Goal: Check status: Check status

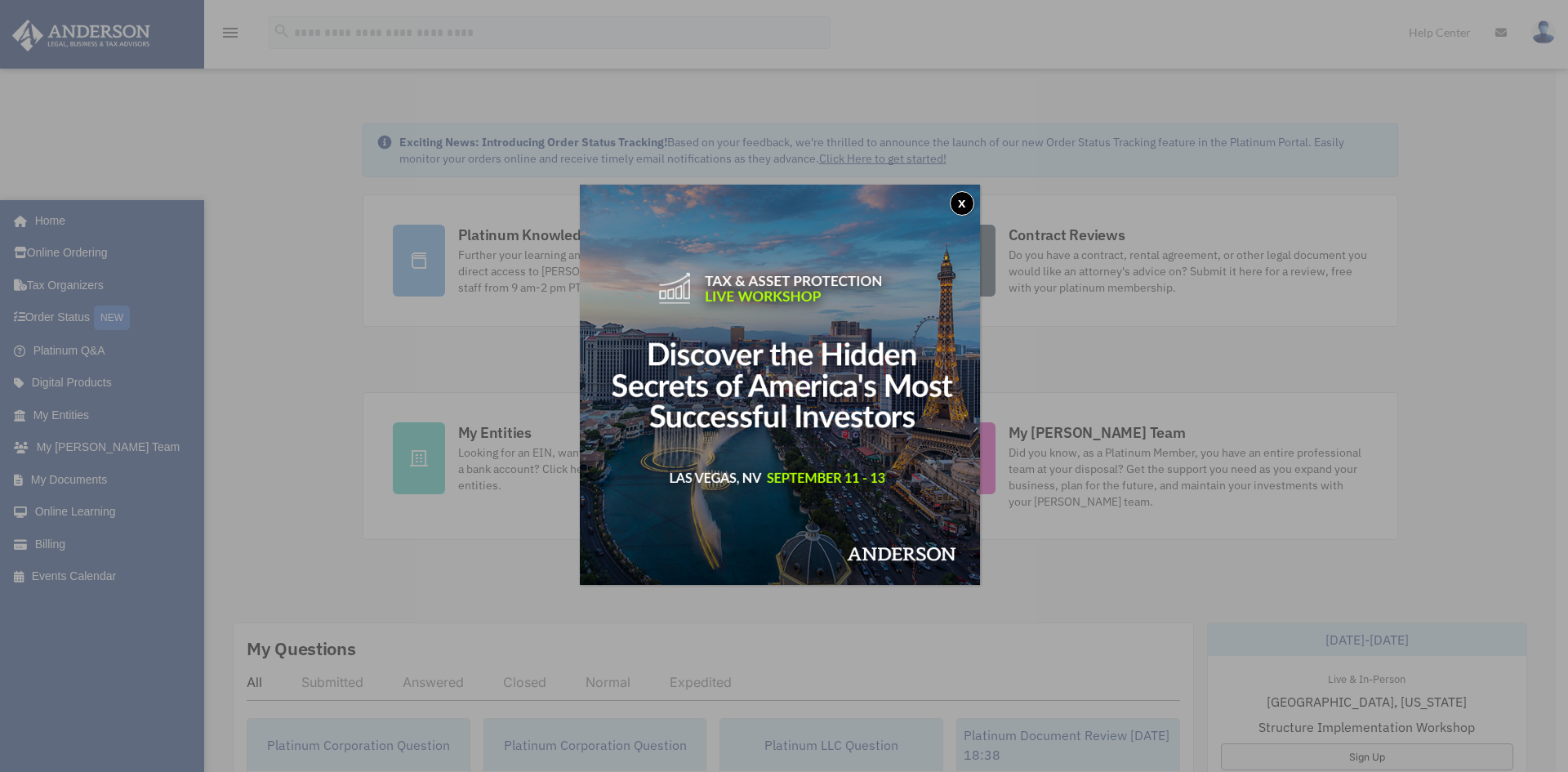
click at [969, 211] on button "x" at bounding box center [962, 203] width 24 height 24
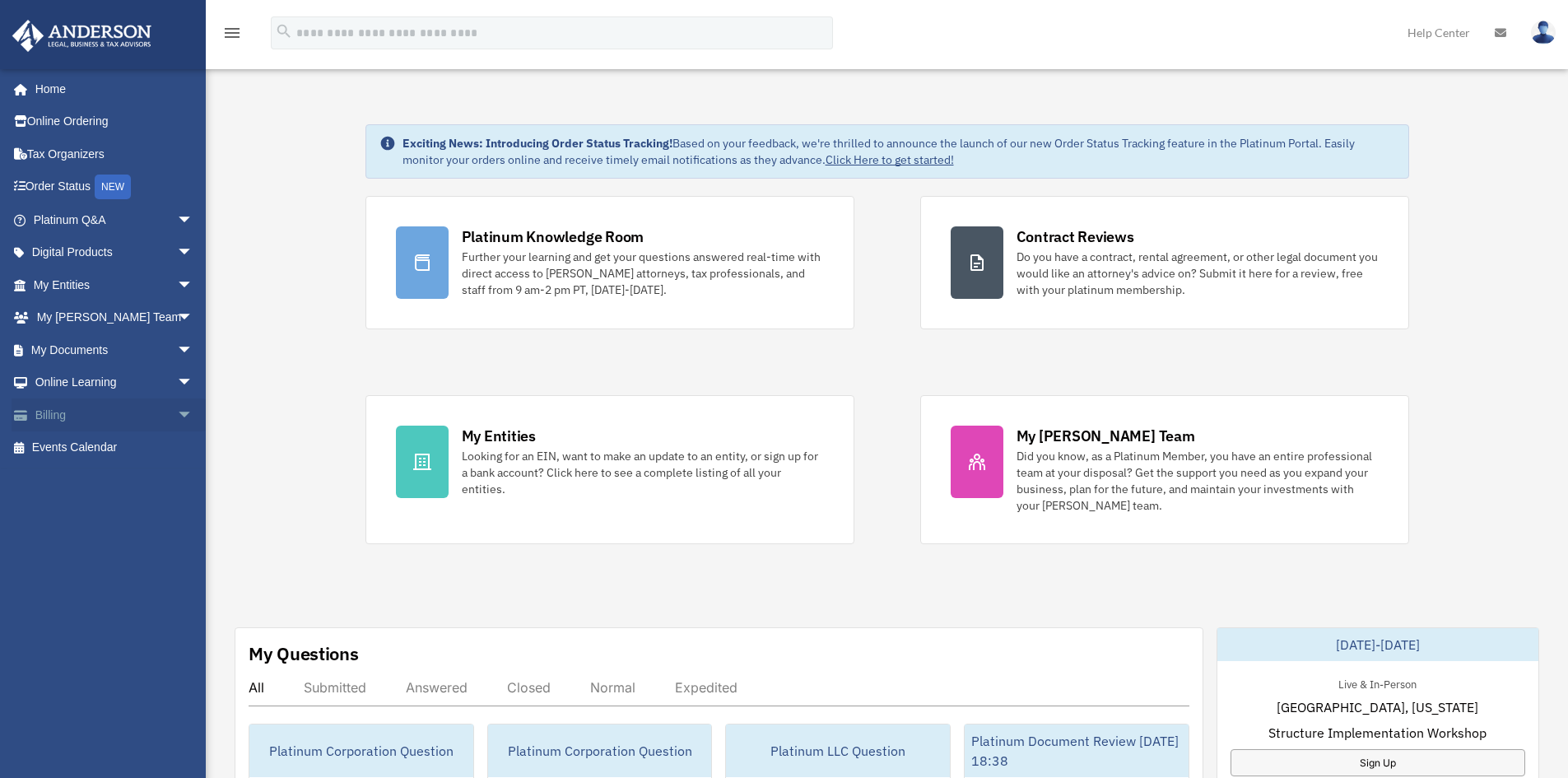
click at [151, 412] on link "Billing arrow_drop_down" at bounding box center [114, 414] width 206 height 33
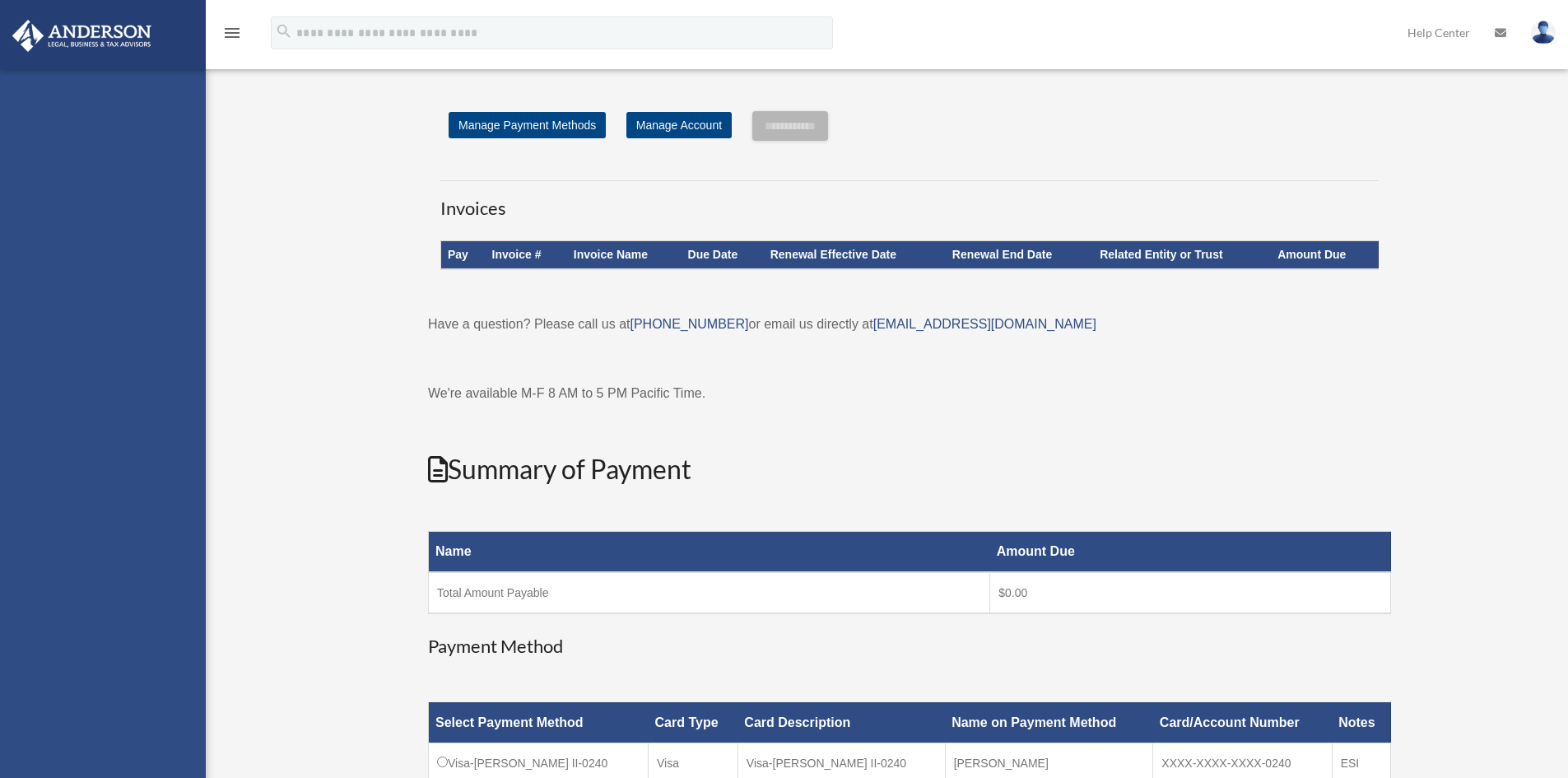
click at [164, 284] on div "[EMAIL_ADDRESS][DOMAIN_NAME] Sign Out [EMAIL_ADDRESS][DOMAIN_NAME] Home Online …" at bounding box center [103, 458] width 205 height 778
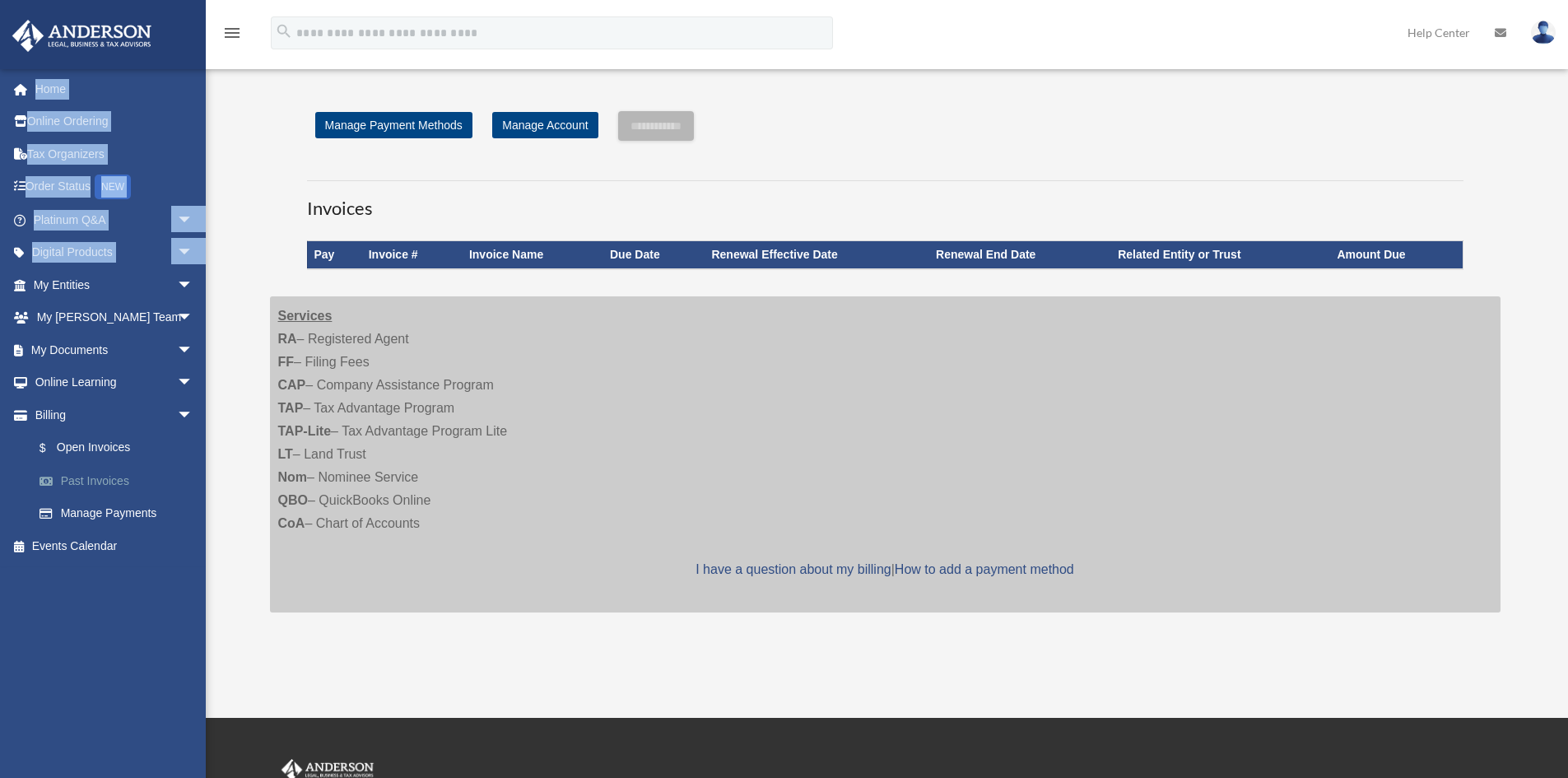
click at [109, 479] on link "Past Invoices" at bounding box center [120, 481] width 195 height 33
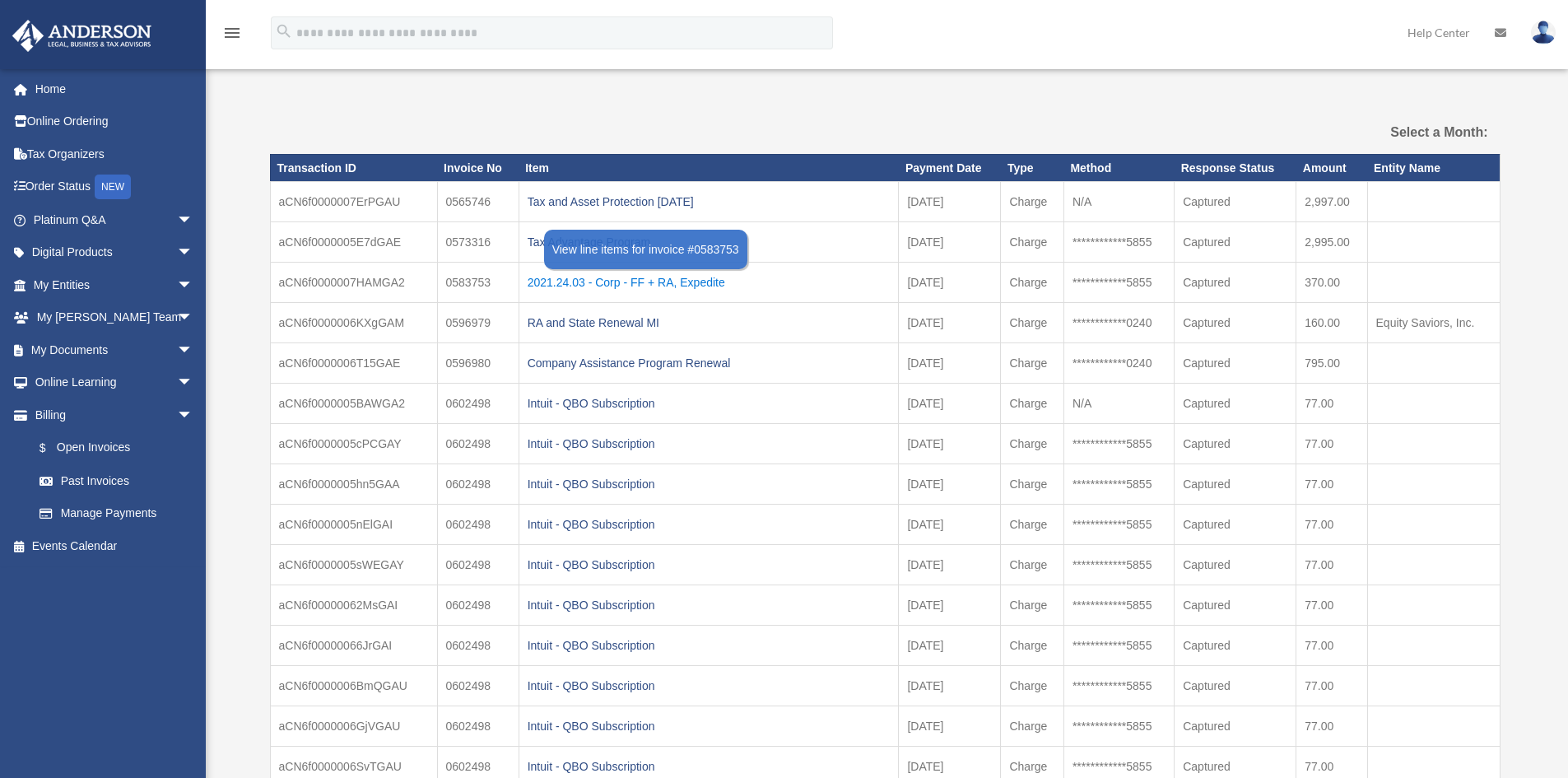
click at [778, 288] on div "2021.24.03 - Corp - FF + RA, Expedite" at bounding box center [709, 282] width 362 height 23
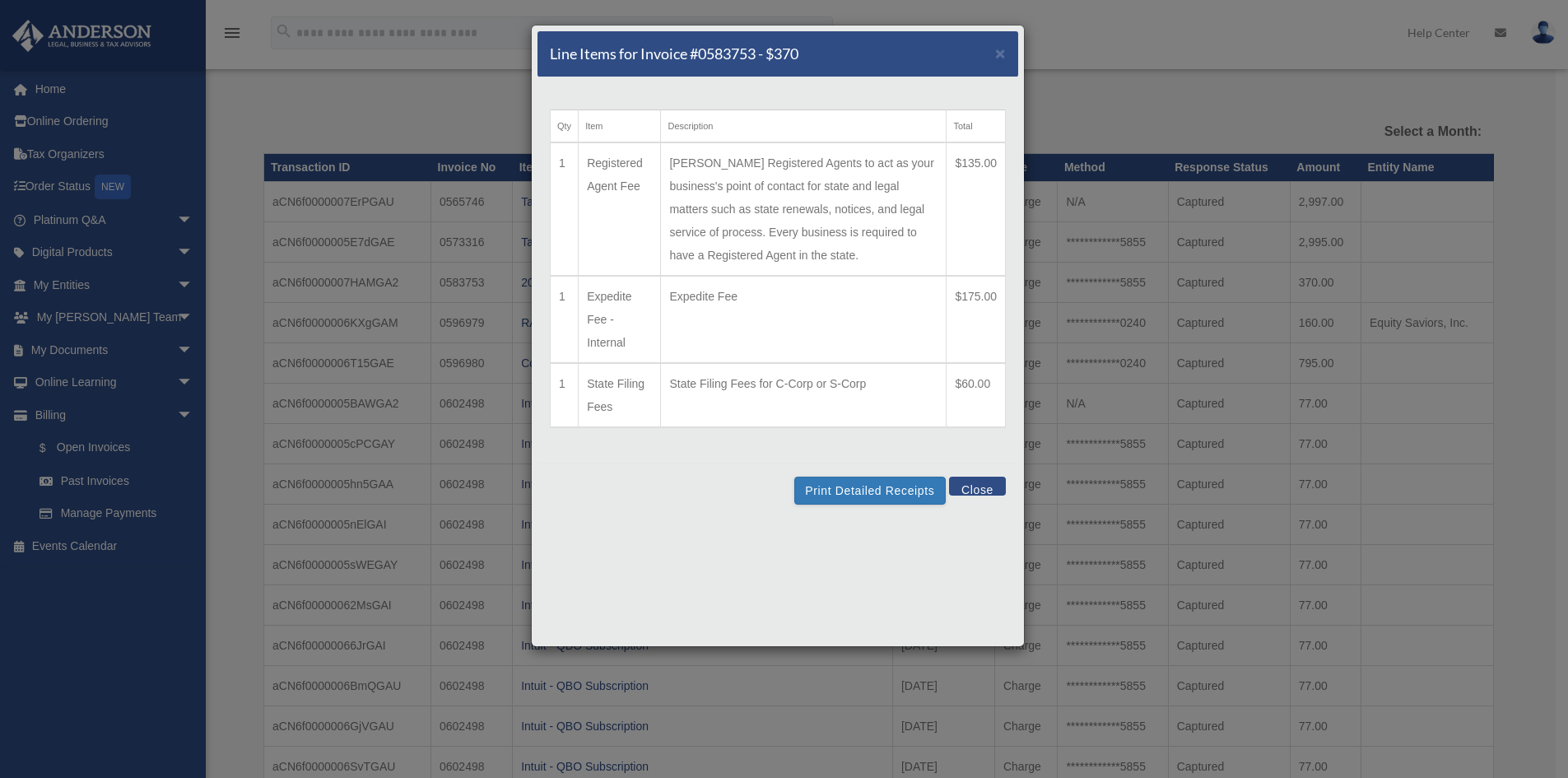
click at [984, 494] on button "Close" at bounding box center [977, 485] width 57 height 19
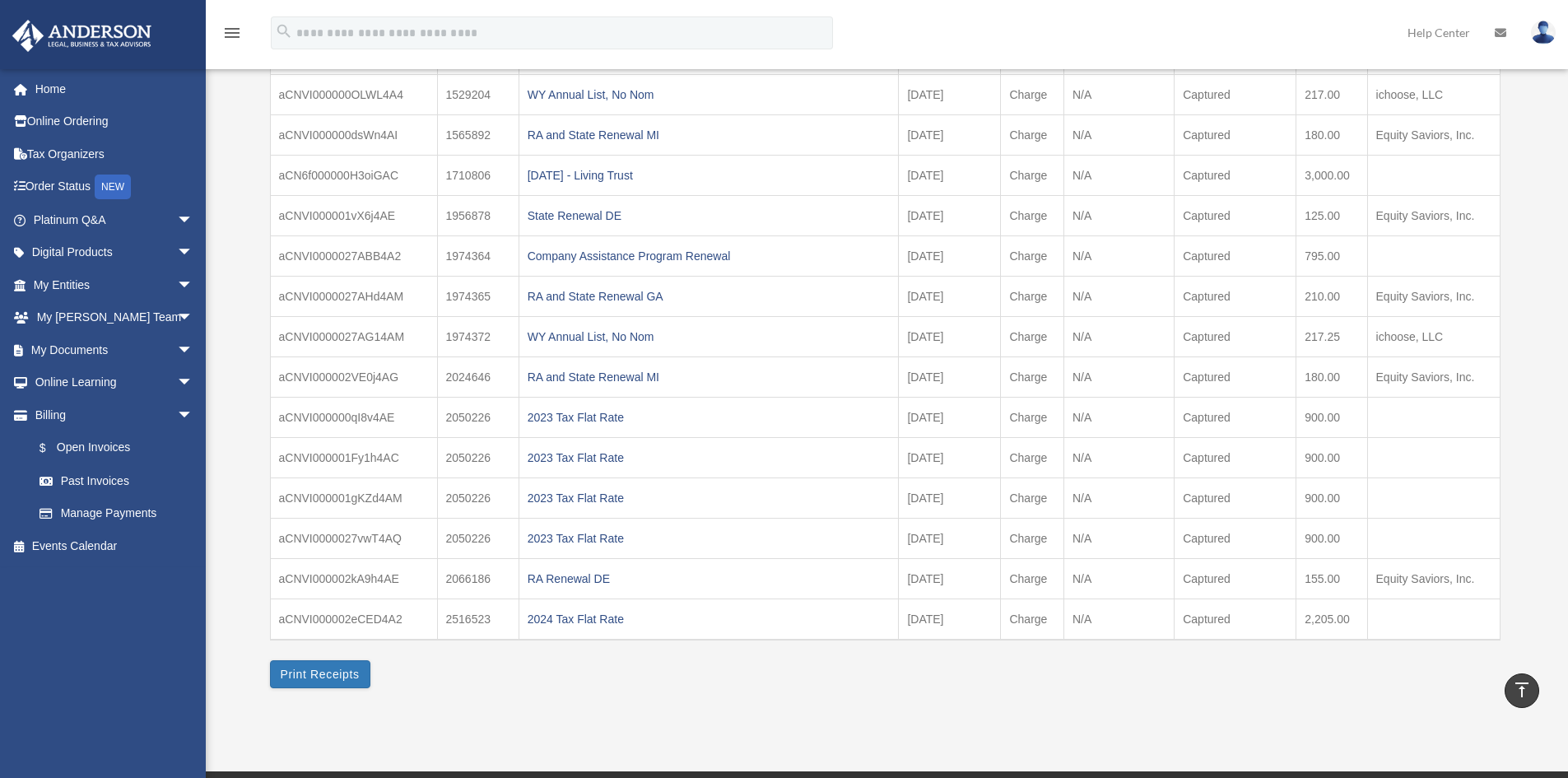
scroll to position [5185, 0]
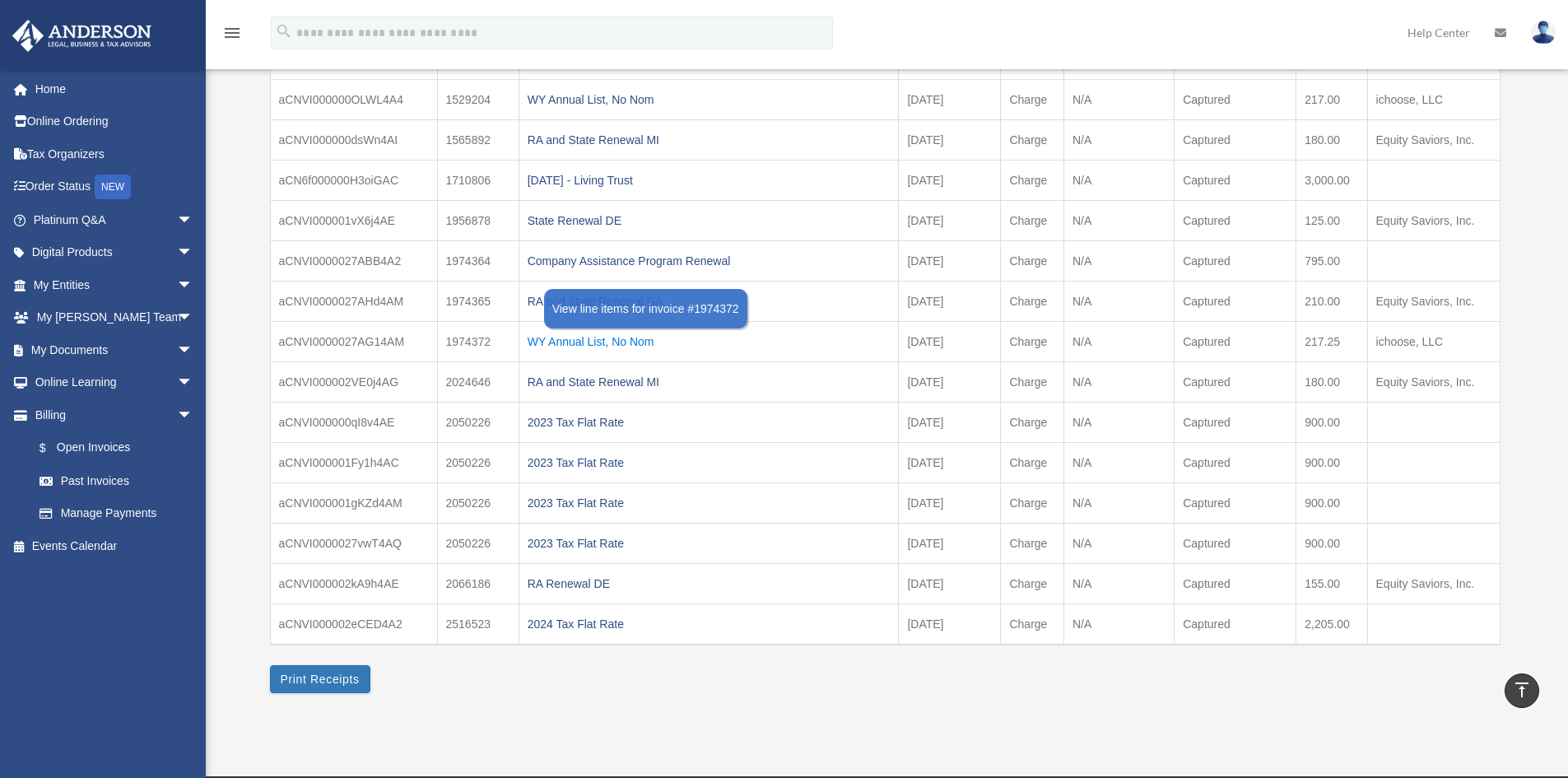
click at [589, 338] on div "WY Annual List, No Nom" at bounding box center [709, 341] width 362 height 23
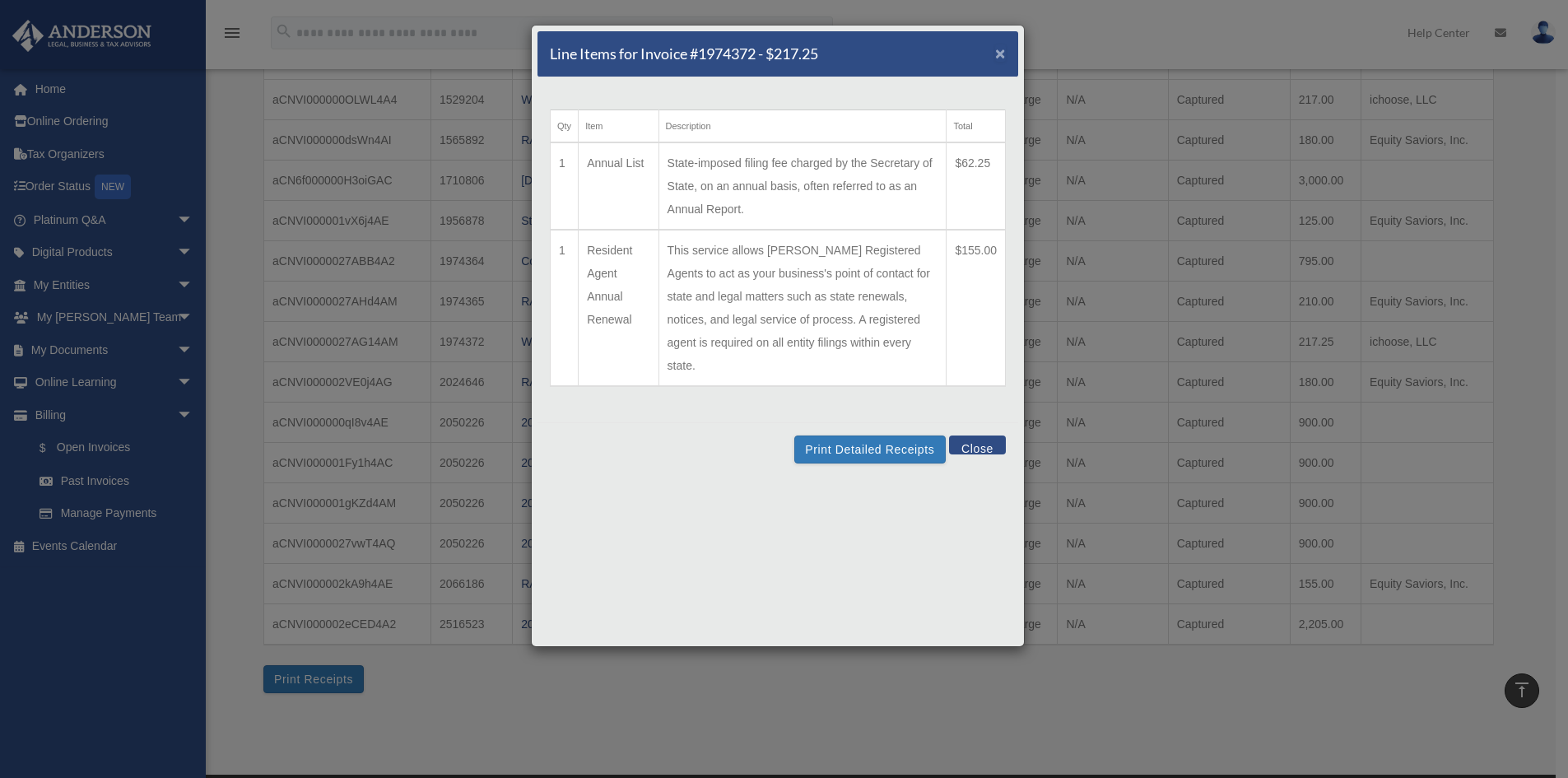
click at [1001, 53] on span "×" at bounding box center [1000, 53] width 11 height 19
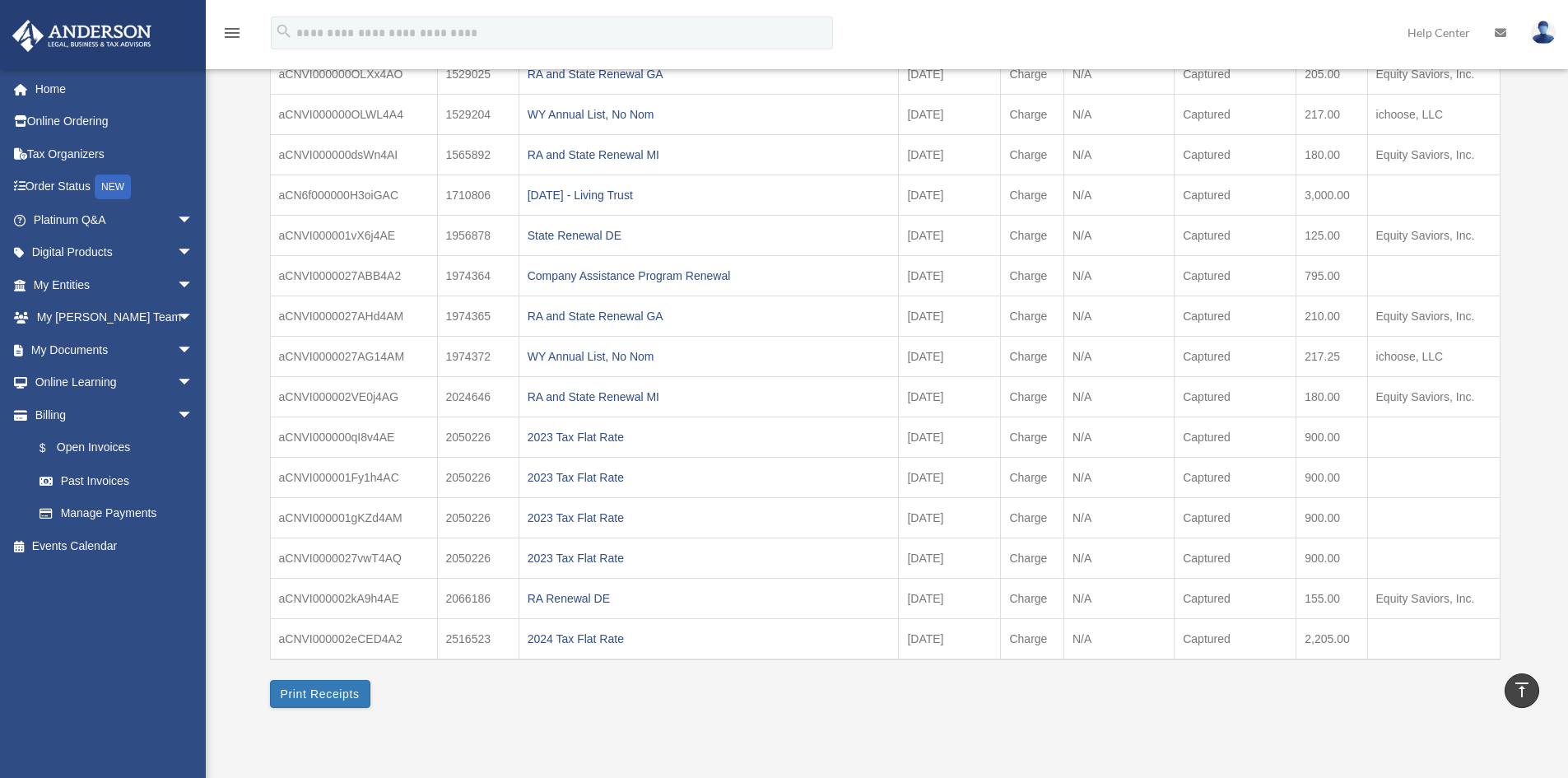
scroll to position [5172, 0]
